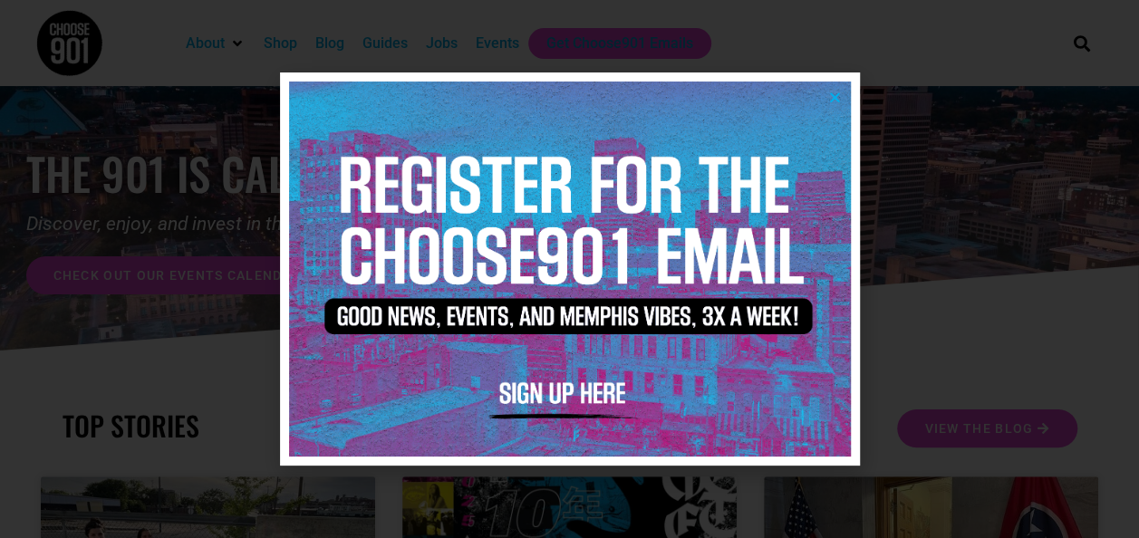
click at [837, 100] on icon "Close" at bounding box center [835, 98] width 14 height 14
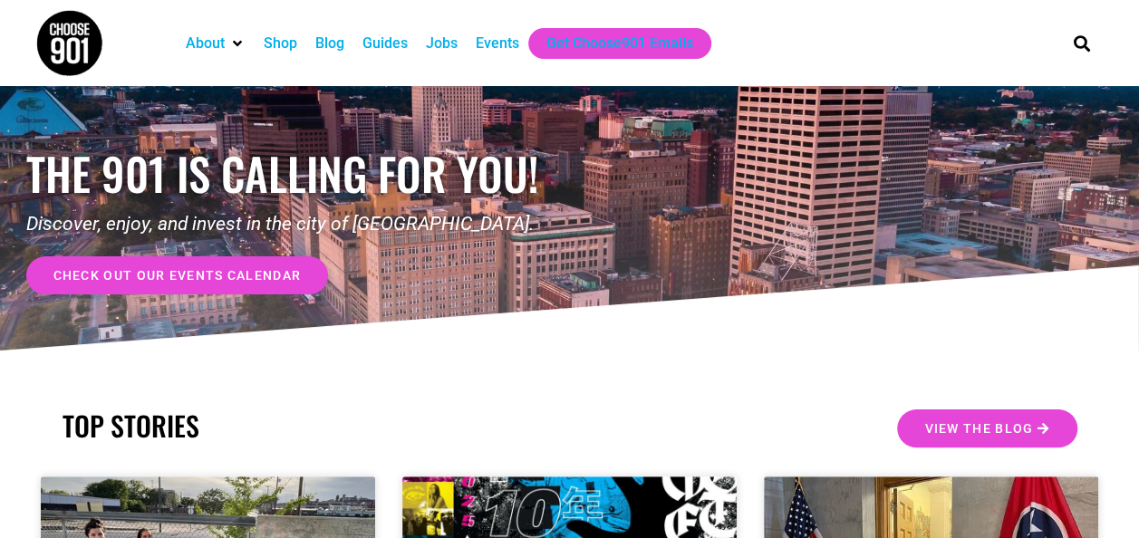
click at [419, 35] on div "Jobs" at bounding box center [442, 43] width 50 height 31
click at [451, 48] on div "Jobs" at bounding box center [442, 44] width 32 height 22
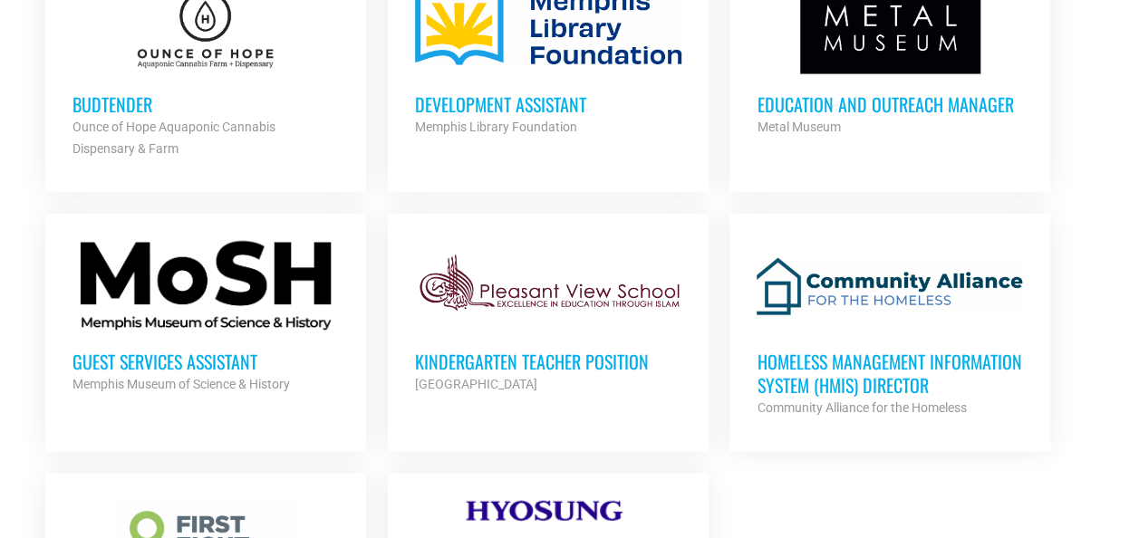
scroll to position [2034, 0]
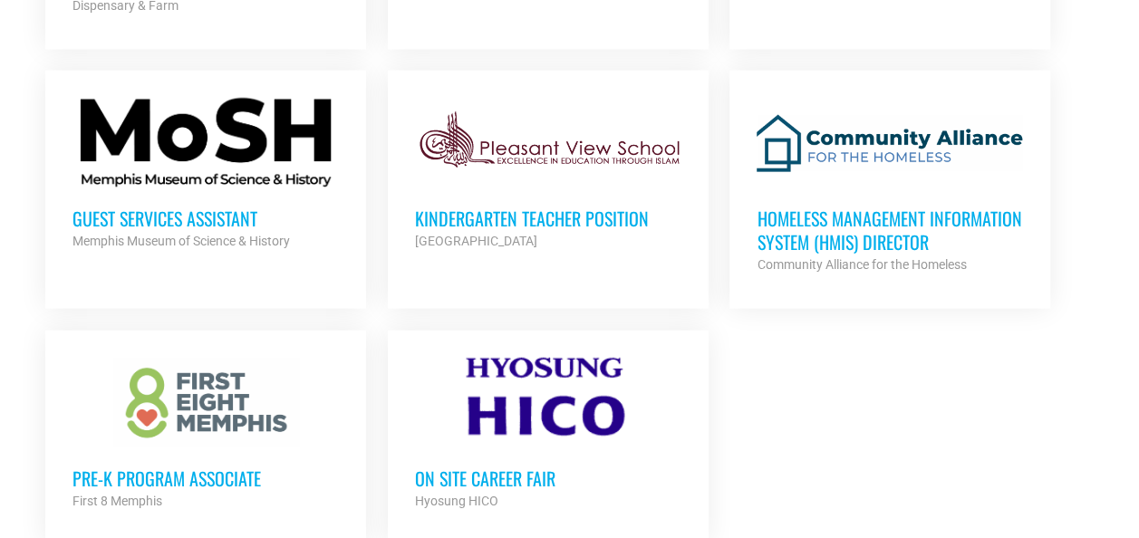
click at [848, 216] on h3 "Homeless Management Information System (HMIS) Director" at bounding box center [890, 230] width 266 height 47
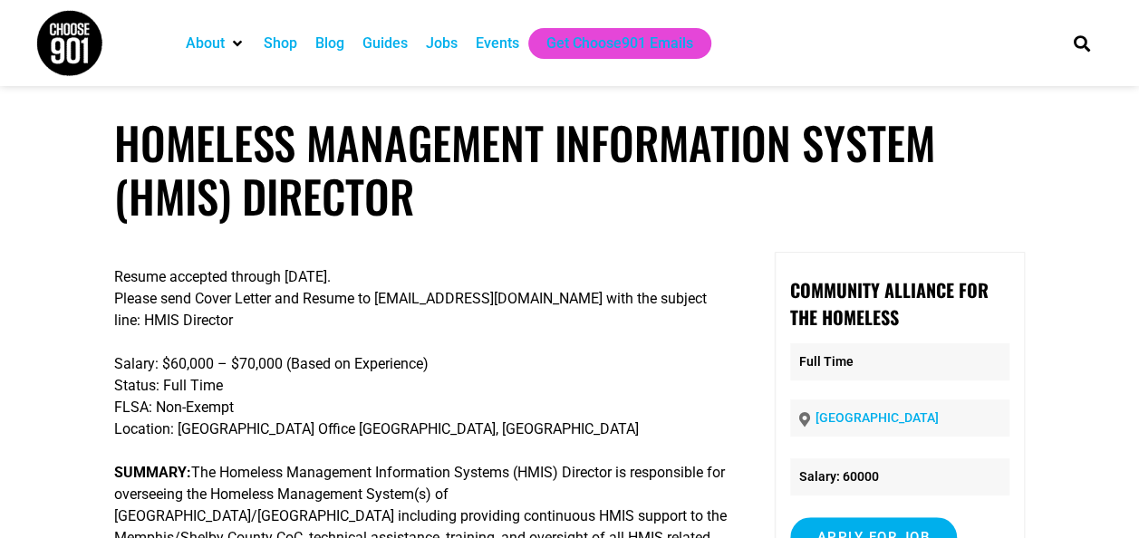
click at [848, 216] on h1 "Homeless Management Information System (HMIS) Director" at bounding box center [570, 169] width 912 height 107
click at [446, 42] on div "Jobs" at bounding box center [442, 44] width 32 height 22
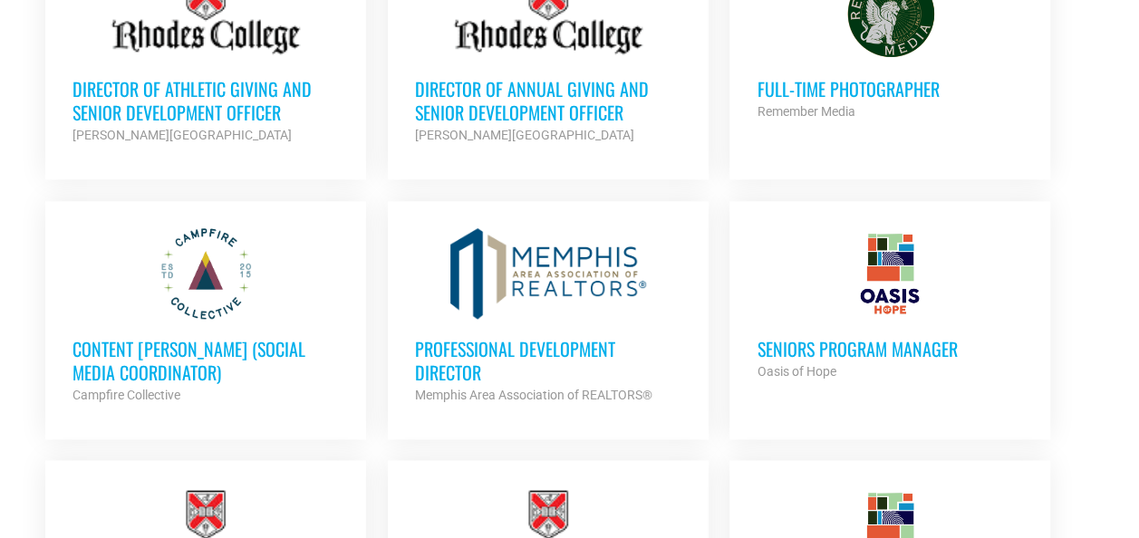
scroll to position [858, 0]
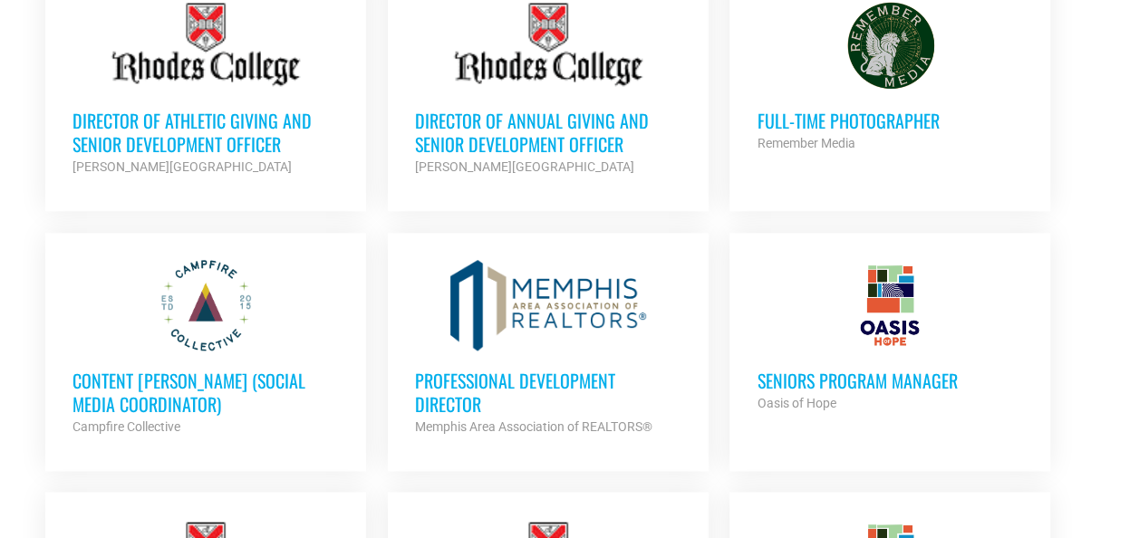
click at [186, 369] on h3 "Content [PERSON_NAME] (Social Media Coordinator)" at bounding box center [206, 392] width 266 height 47
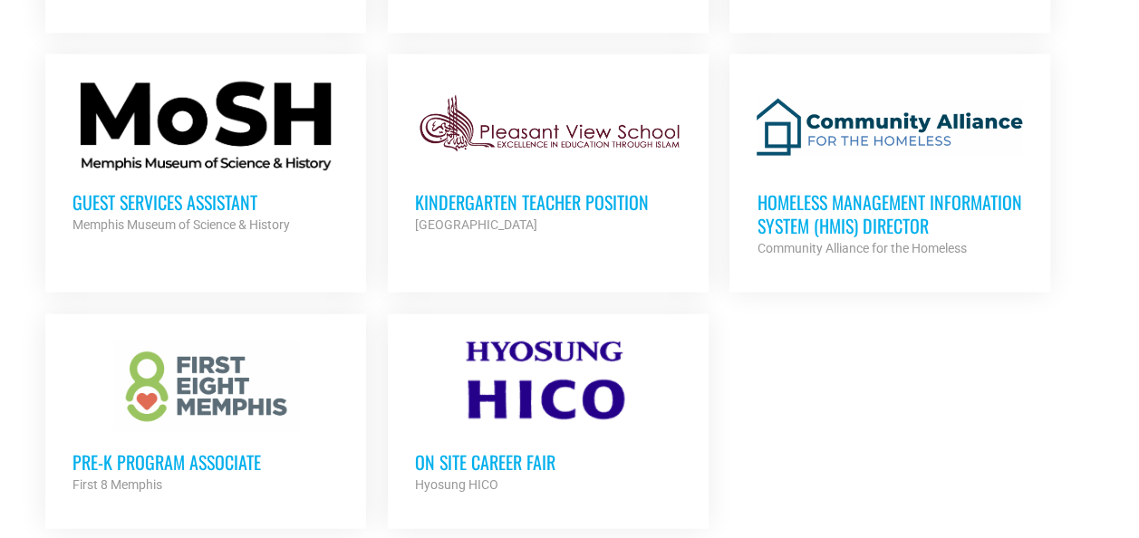
scroll to position [2348, 0]
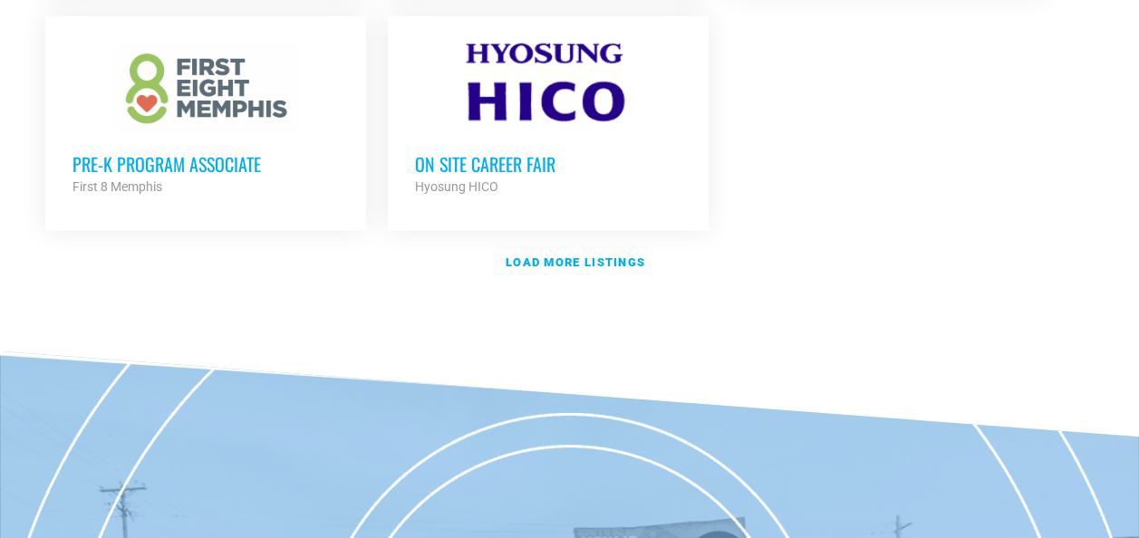
click at [576, 205] on link "On Site Career Fair Hyosung HICO Partner Org Full Time" at bounding box center [548, 120] width 321 height 208
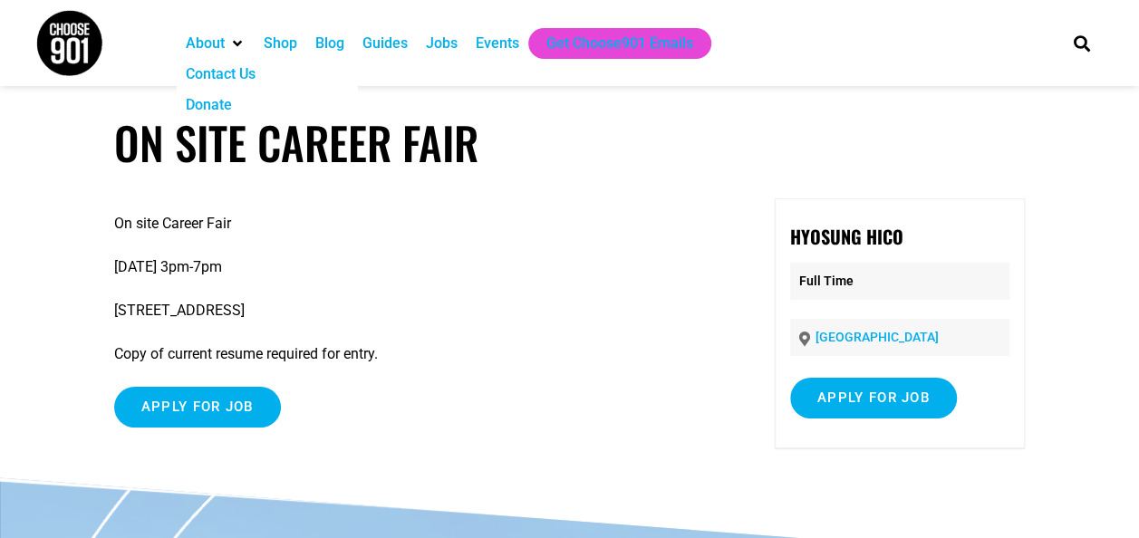
click at [224, 44] on div "About" at bounding box center [205, 44] width 39 height 22
